Goal: Task Accomplishment & Management: Use online tool/utility

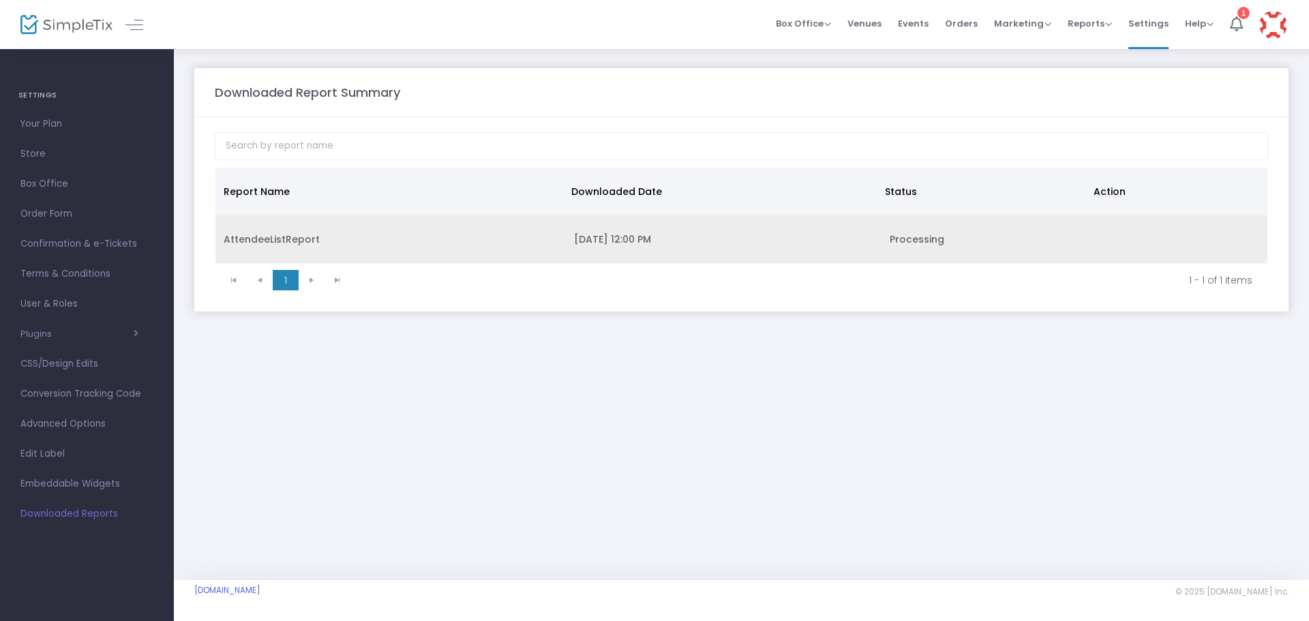
drag, startPoint x: 541, startPoint y: 248, endPoint x: 426, endPoint y: 243, distance: 115.3
click at [426, 243] on div "AttendeeListReport" at bounding box center [391, 240] width 334 height 14
click at [648, 242] on div "[DATE] 12:00 PM" at bounding box center [723, 240] width 299 height 14
click at [313, 248] on td "AttendeeListReport" at bounding box center [390, 239] width 350 height 48
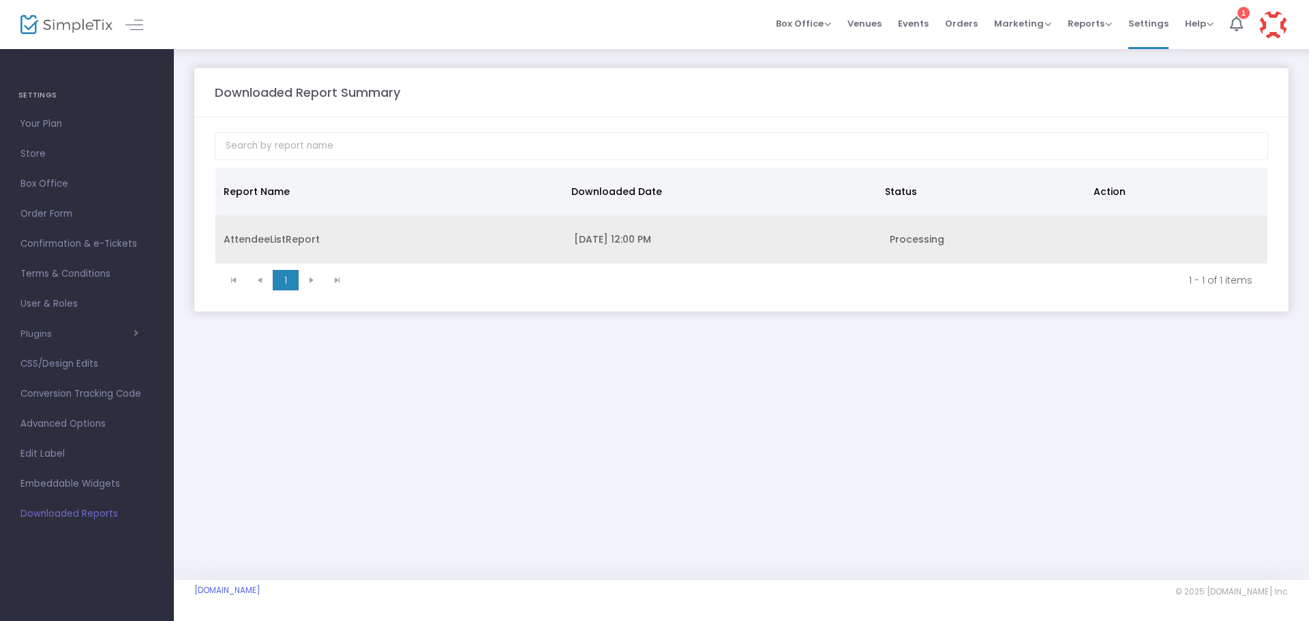
click at [313, 248] on td "AttendeeListReport" at bounding box center [390, 239] width 350 height 48
click at [502, 251] on td "AttendeeListReport" at bounding box center [390, 239] width 350 height 48
click at [653, 254] on td "[DATE] 12:00 PM" at bounding box center [724, 239] width 316 height 48
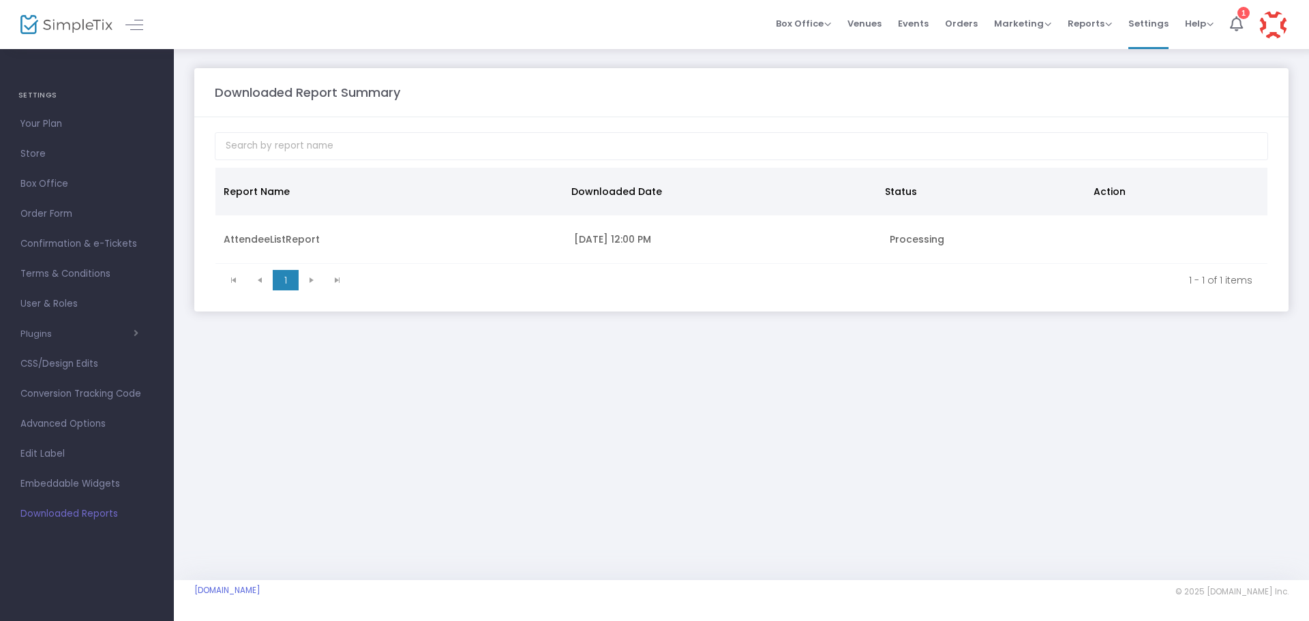
click at [68, 515] on span "Downloaded Reports" at bounding box center [86, 514] width 133 height 18
click at [428, 464] on div "Downloaded Report Summary Report Name Downloaded Date Status Action AttendeeLis…" at bounding box center [741, 314] width 1135 height 533
click at [42, 176] on span "Box Office" at bounding box center [86, 184] width 133 height 18
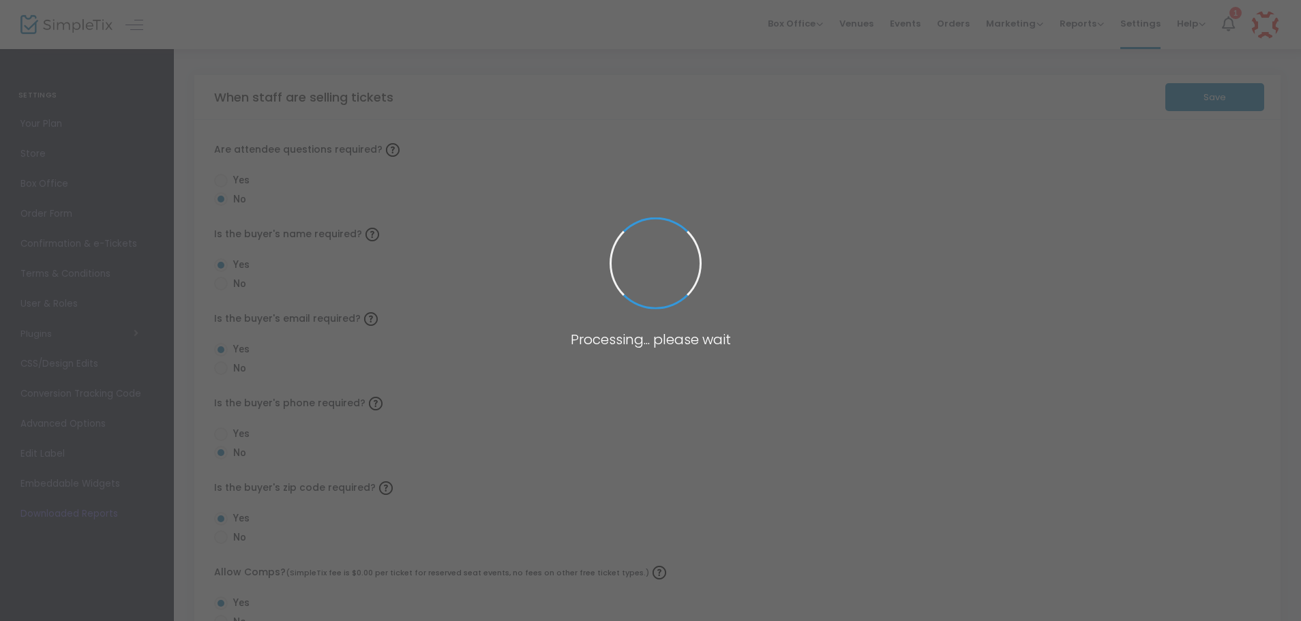
radio input "true"
radio input "false"
radio input "true"
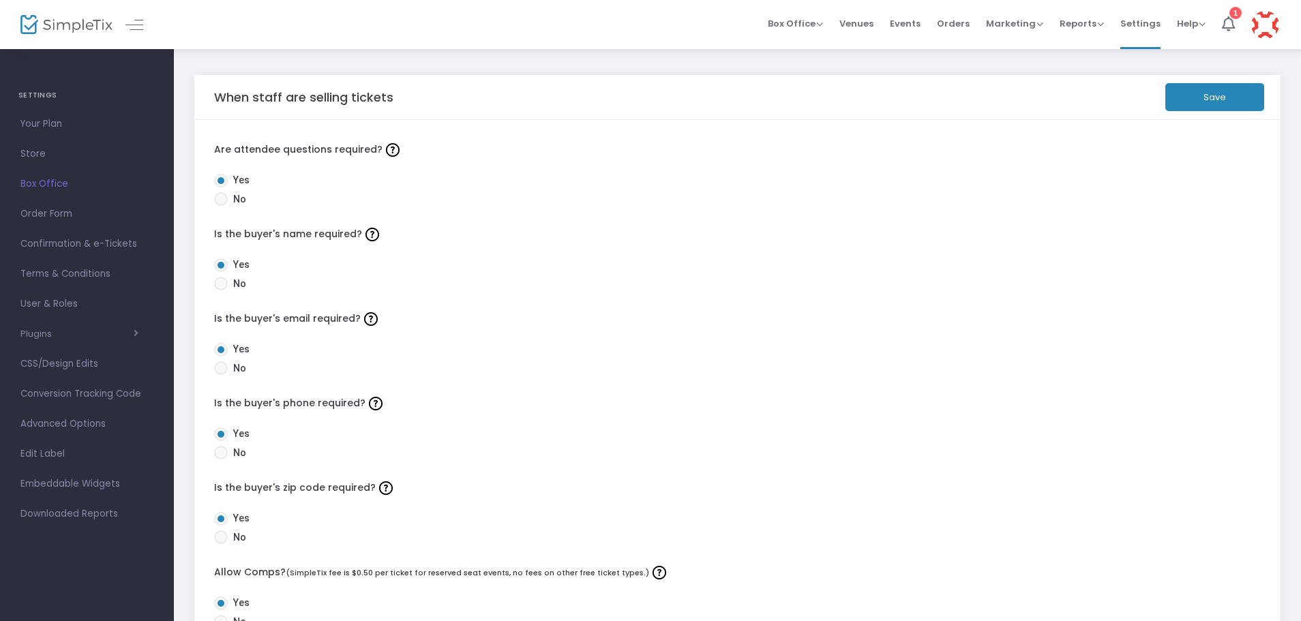
click at [33, 23] on img at bounding box center [66, 25] width 92 height 20
